Goal: Information Seeking & Learning: Learn about a topic

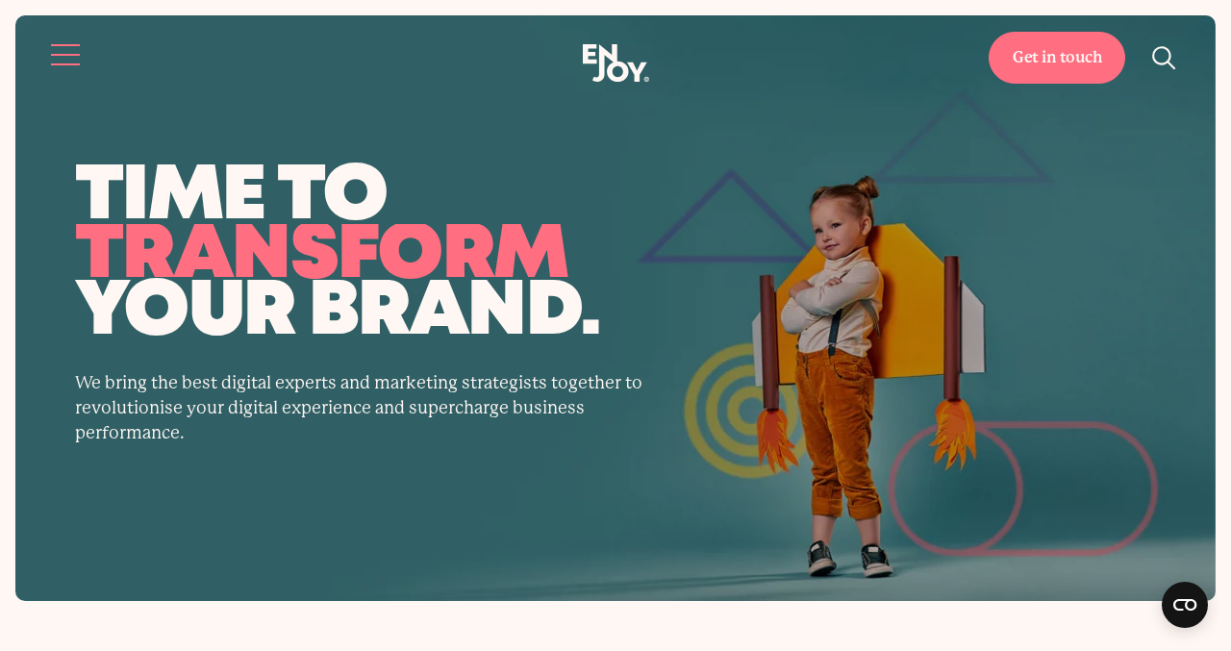
click at [55, 58] on button "Site navigation" at bounding box center [66, 55] width 40 height 40
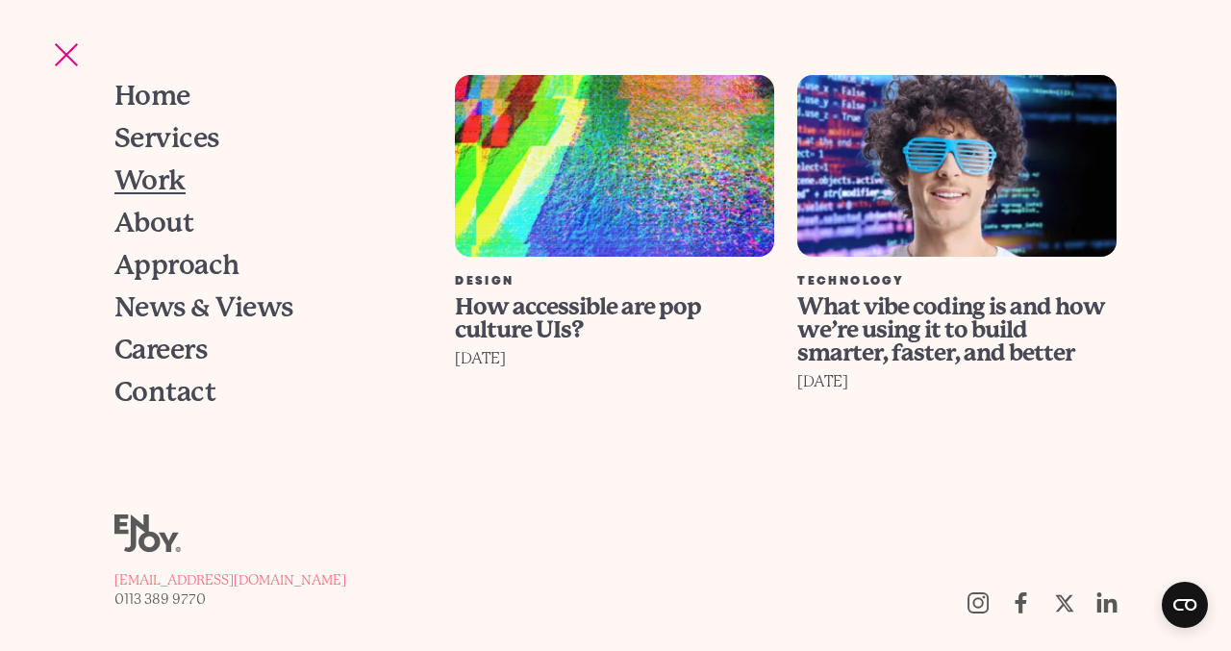
click at [156, 179] on span "Work" at bounding box center [149, 180] width 71 height 27
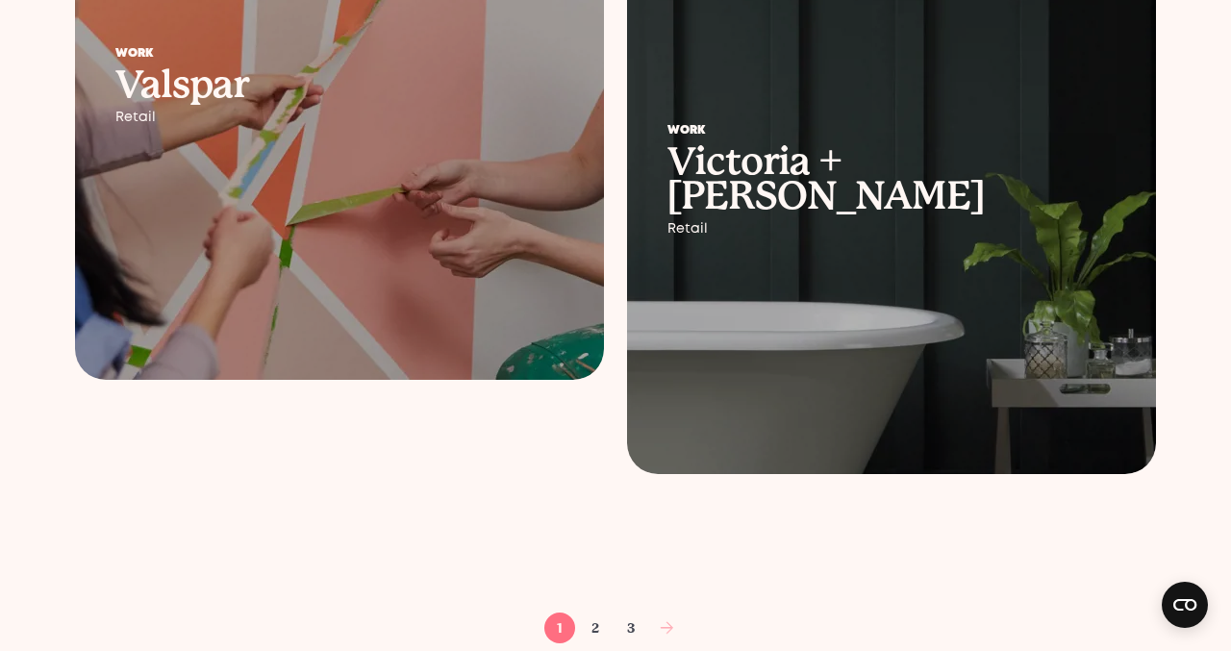
scroll to position [2920, 0]
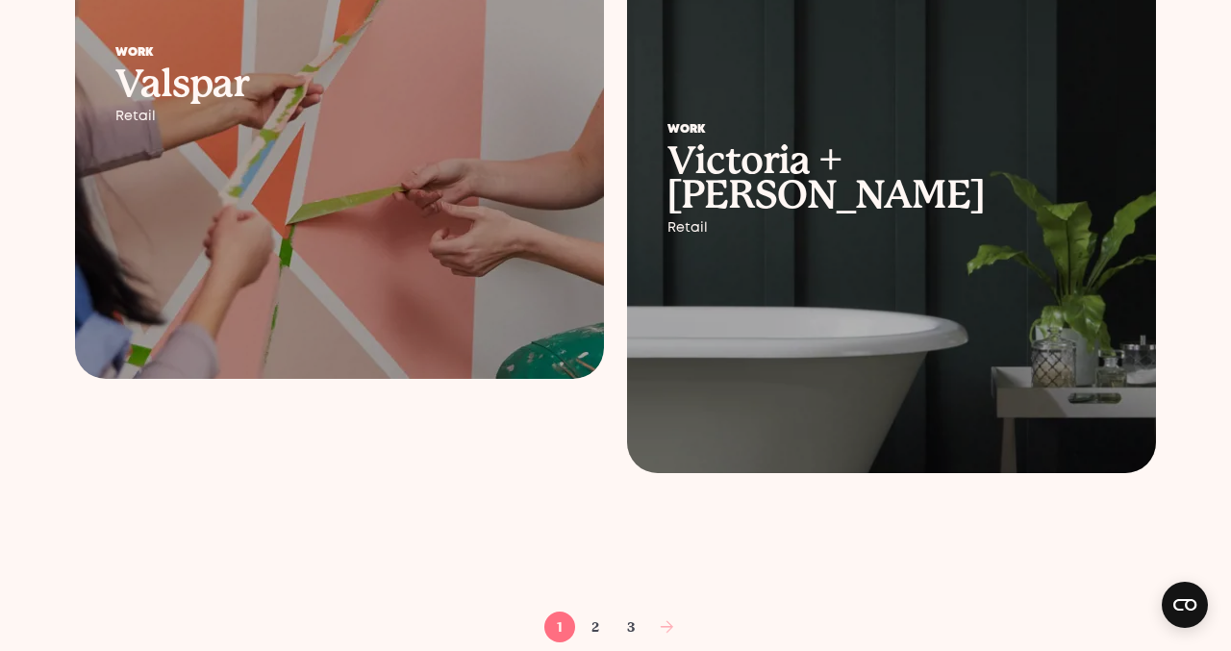
click at [777, 266] on div at bounding box center [891, 179] width 529 height 587
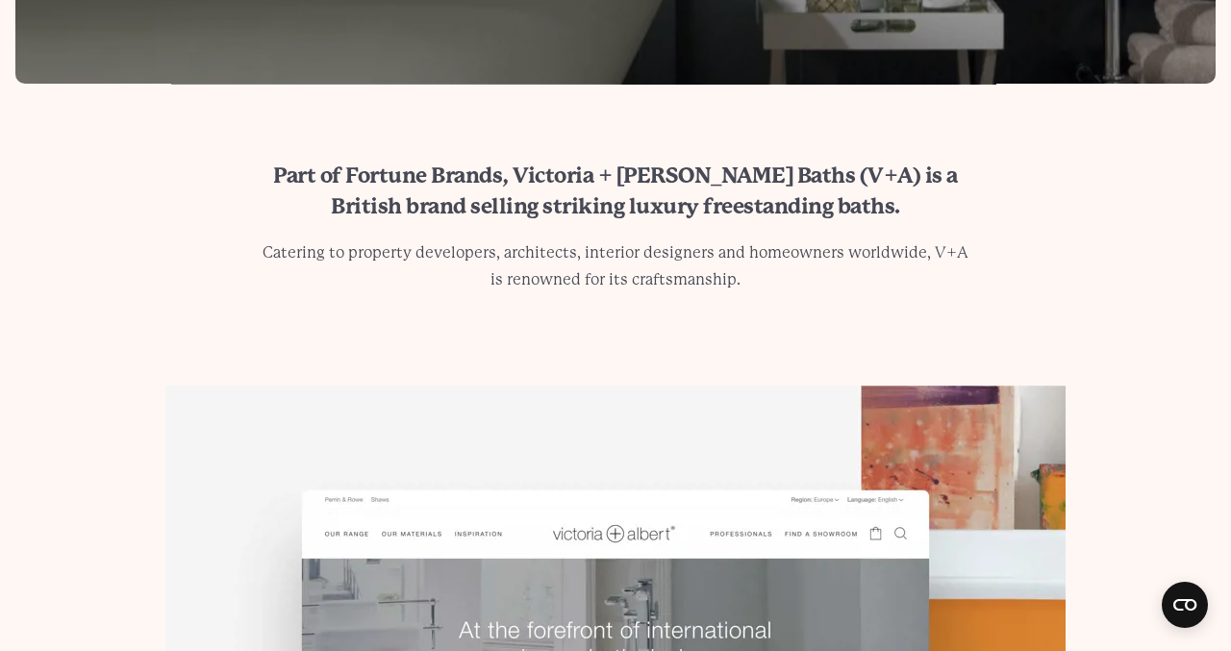
scroll to position [1306, 0]
